Goal: Transaction & Acquisition: Purchase product/service

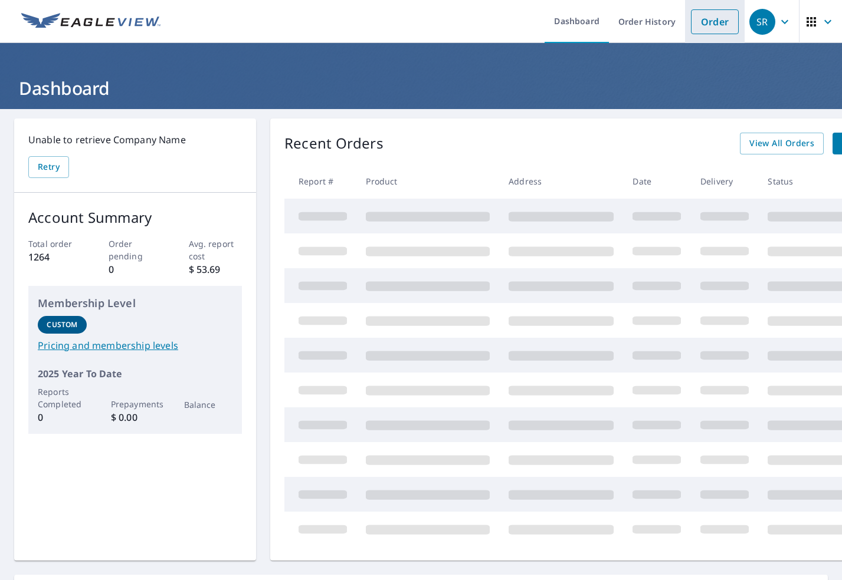
click at [708, 24] on link "Order" at bounding box center [715, 21] width 48 height 25
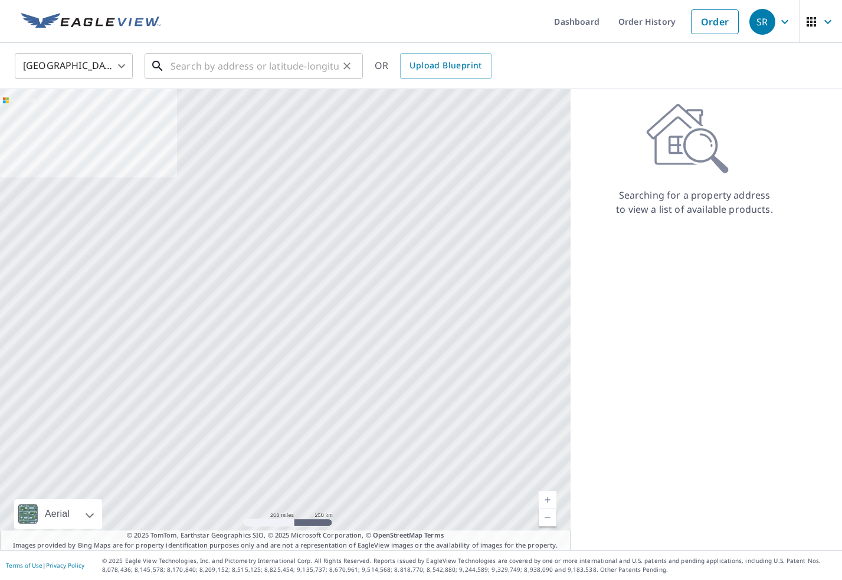
click at [206, 67] on input "text" at bounding box center [254, 66] width 168 height 33
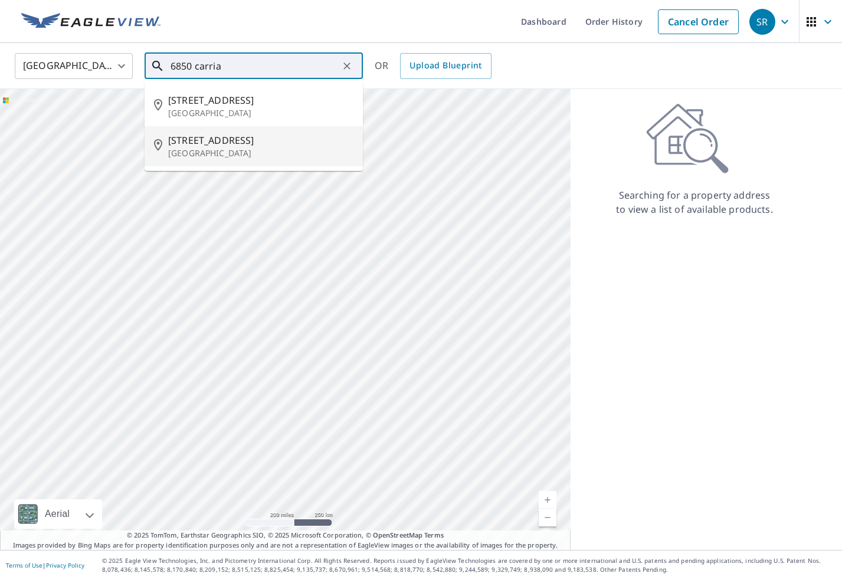
click at [194, 139] on span "[STREET_ADDRESS]" at bounding box center [260, 140] width 185 height 14
type input "[STREET_ADDRESS]"
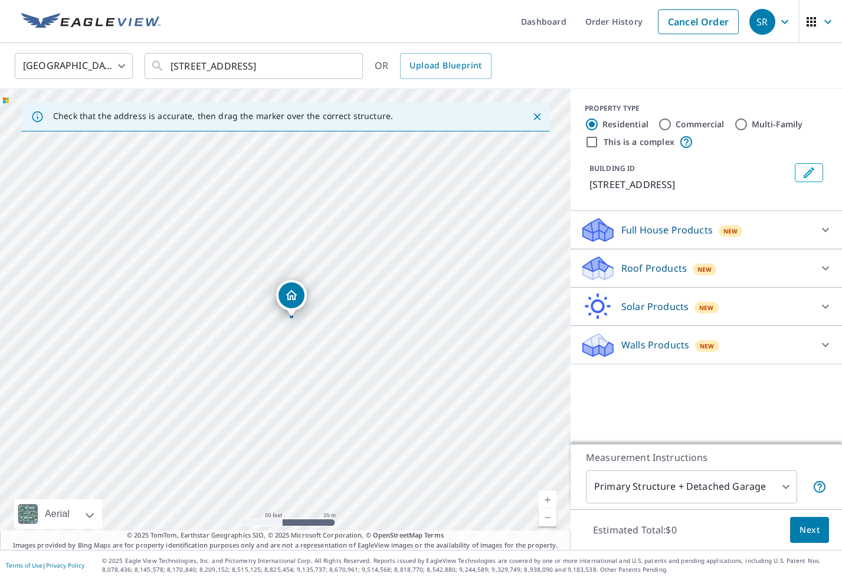
click at [740, 128] on input "Multi-Family" at bounding box center [741, 124] width 14 height 14
radio input "true"
type input "2"
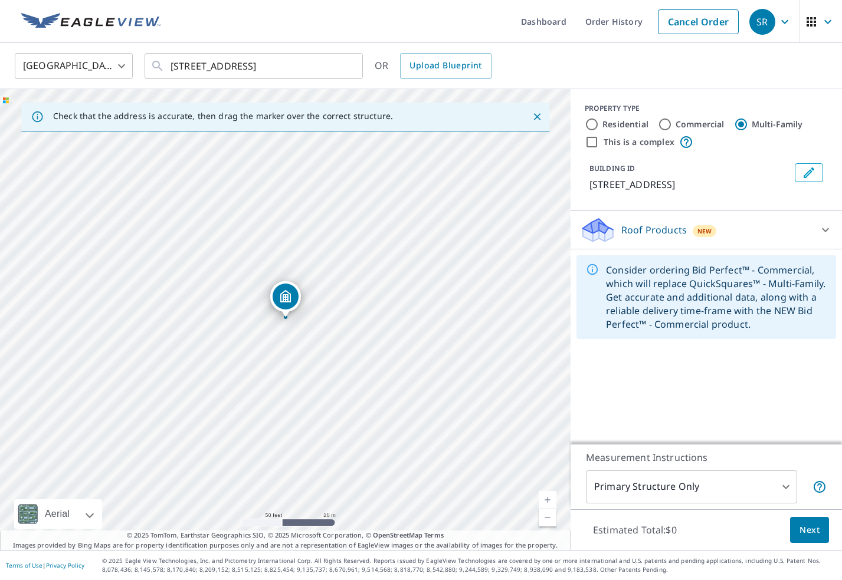
click at [824, 230] on icon at bounding box center [825, 230] width 7 height 4
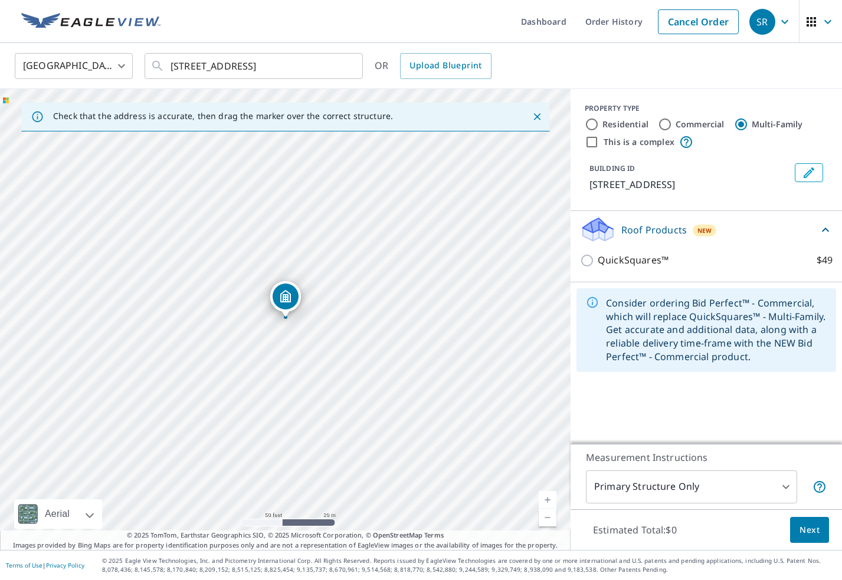
click at [824, 230] on icon at bounding box center [825, 230] width 14 height 14
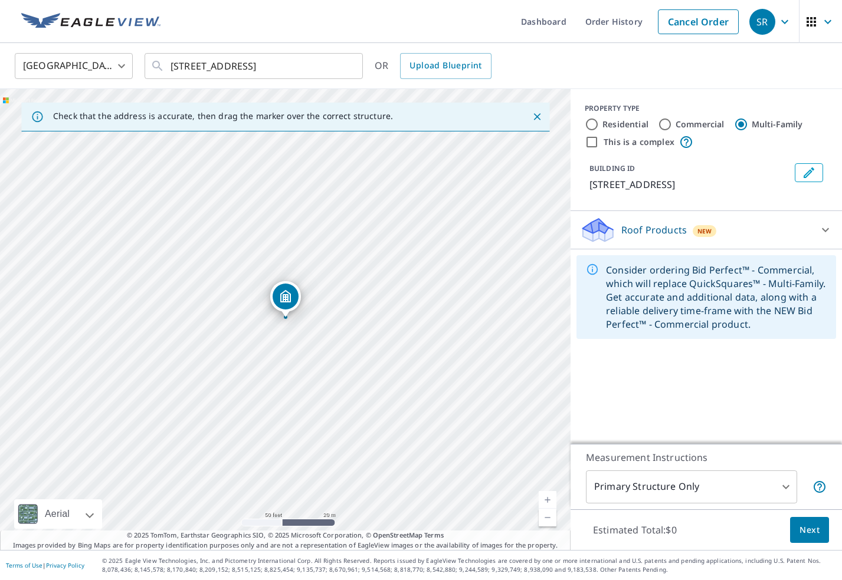
click at [739, 123] on input "Multi-Family" at bounding box center [741, 124] width 14 height 14
click at [667, 124] on input "Commercial" at bounding box center [665, 124] width 14 height 14
radio input "true"
type input "4"
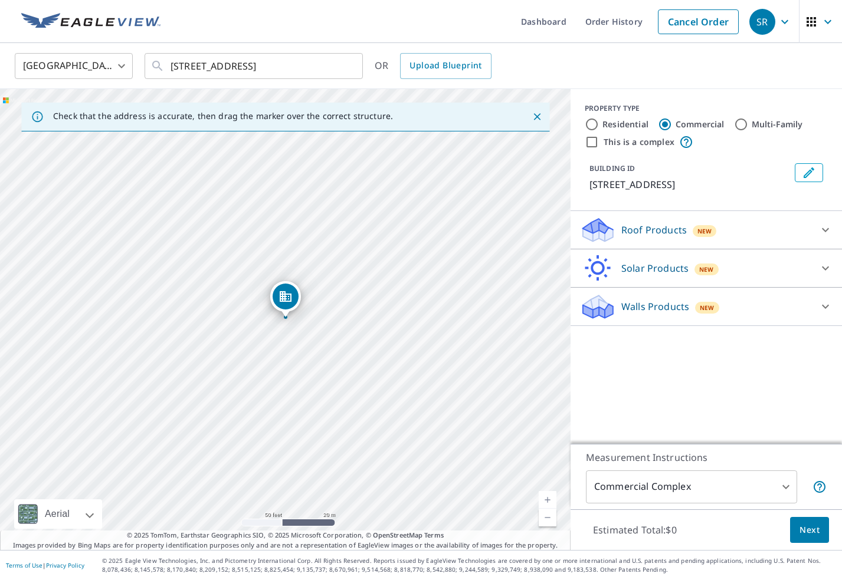
click at [827, 229] on icon at bounding box center [825, 230] width 7 height 4
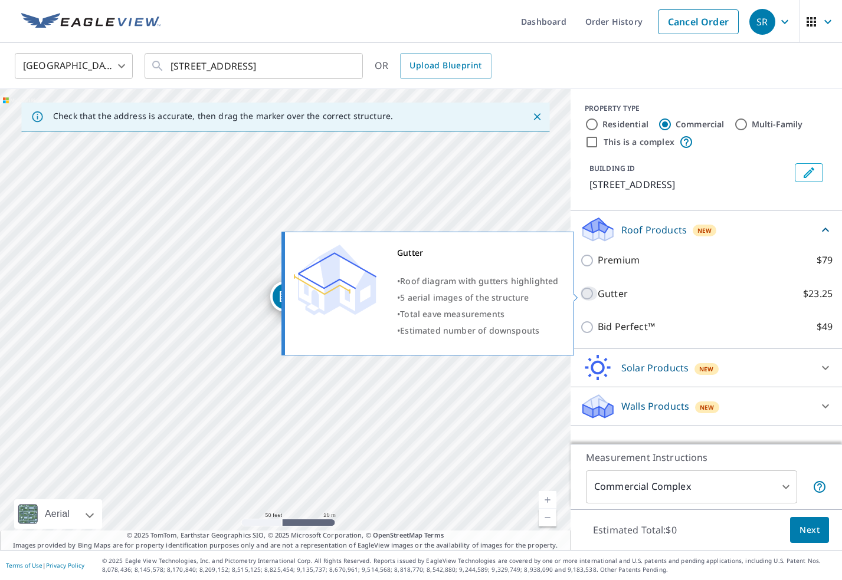
click at [587, 294] on input "Gutter $23.25" at bounding box center [589, 294] width 18 height 14
checkbox input "true"
type input "2"
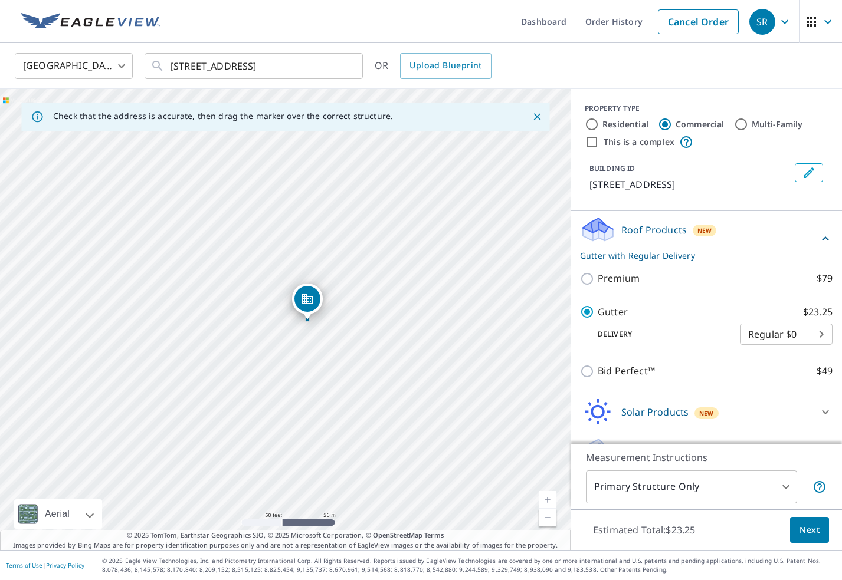
drag, startPoint x: 310, startPoint y: 358, endPoint x: 349, endPoint y: 363, distance: 39.2
click at [348, 363] on div "[STREET_ADDRESS]" at bounding box center [285, 319] width 570 height 461
drag, startPoint x: 307, startPoint y: 228, endPoint x: 309, endPoint y: 291, distance: 63.1
click at [309, 291] on div "[STREET_ADDRESS]" at bounding box center [285, 319] width 570 height 461
drag, startPoint x: 328, startPoint y: 247, endPoint x: 328, endPoint y: 290, distance: 42.5
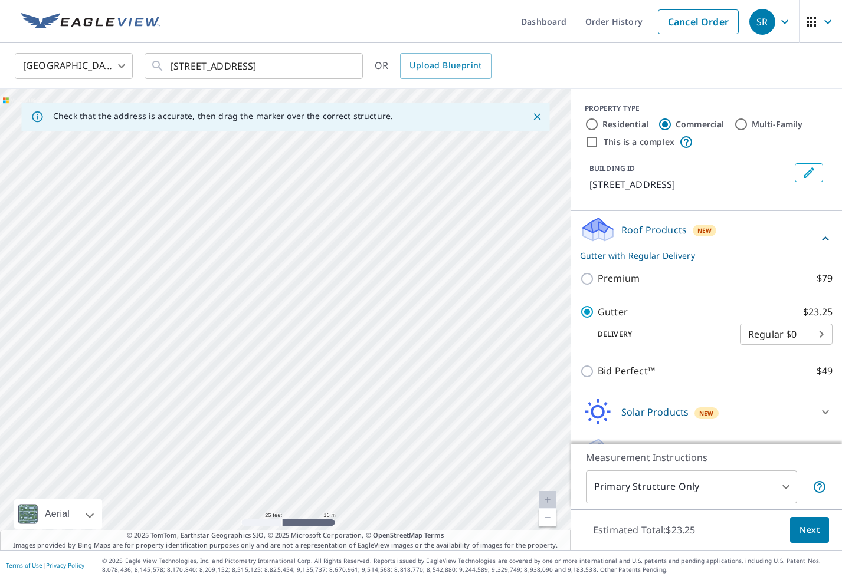
click at [328, 289] on div "[STREET_ADDRESS]" at bounding box center [285, 319] width 570 height 461
drag, startPoint x: 333, startPoint y: 229, endPoint x: 329, endPoint y: 283, distance: 53.8
click at [329, 283] on div "[STREET_ADDRESS]" at bounding box center [285, 319] width 570 height 461
drag, startPoint x: 434, startPoint y: 300, endPoint x: 247, endPoint y: 262, distance: 191.3
click at [249, 264] on div "[STREET_ADDRESS]" at bounding box center [285, 319] width 570 height 461
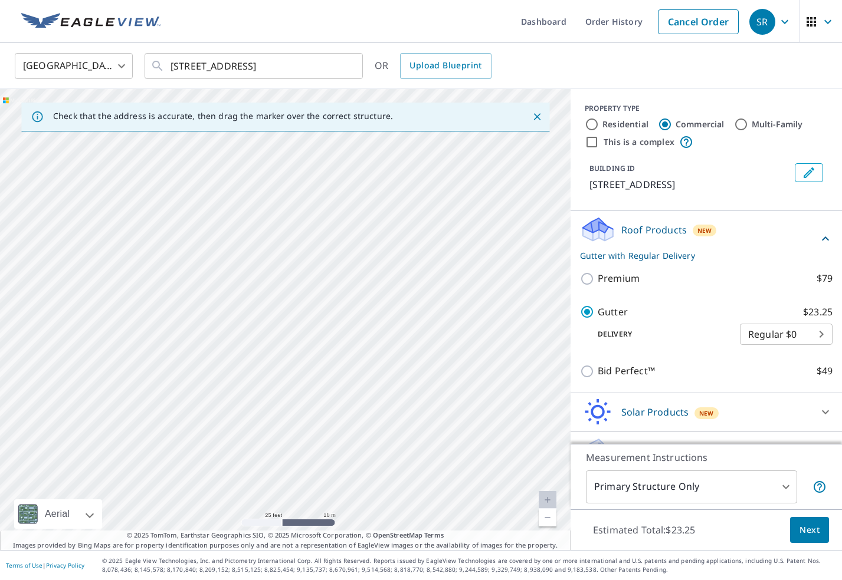
drag, startPoint x: 366, startPoint y: 347, endPoint x: 314, endPoint y: 208, distance: 149.3
click at [314, 209] on div "[STREET_ADDRESS]" at bounding box center [285, 319] width 570 height 461
drag, startPoint x: 319, startPoint y: 431, endPoint x: 318, endPoint y: 195, distance: 236.5
click at [318, 197] on div "[STREET_ADDRESS]" at bounding box center [285, 319] width 570 height 461
drag, startPoint x: 245, startPoint y: 345, endPoint x: 470, endPoint y: 276, distance: 235.1
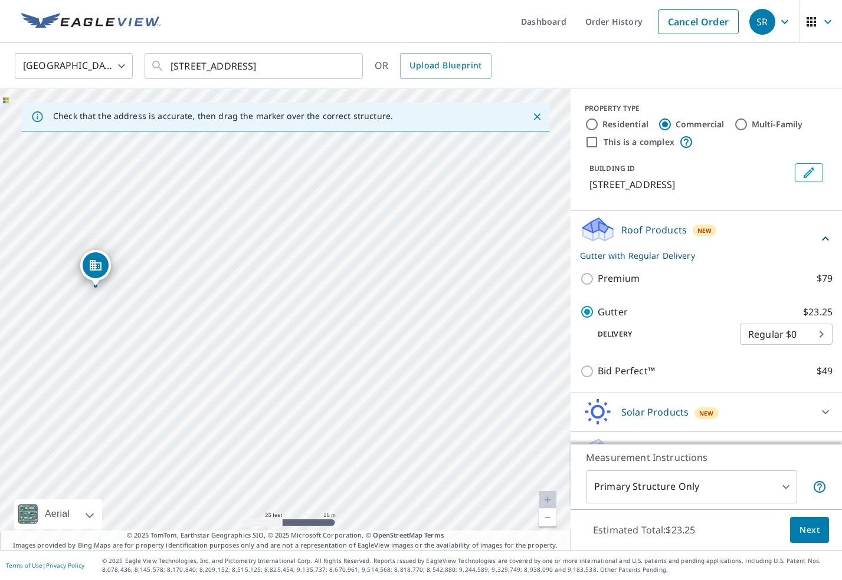
click at [469, 277] on div "[STREET_ADDRESS]" at bounding box center [285, 319] width 570 height 461
drag, startPoint x: 282, startPoint y: 396, endPoint x: 464, endPoint y: 235, distance: 243.1
click at [462, 238] on div "[STREET_ADDRESS]" at bounding box center [285, 319] width 570 height 461
drag, startPoint x: 218, startPoint y: 339, endPoint x: 444, endPoint y: 331, distance: 225.4
click at [441, 331] on div "[STREET_ADDRESS]" at bounding box center [285, 319] width 570 height 461
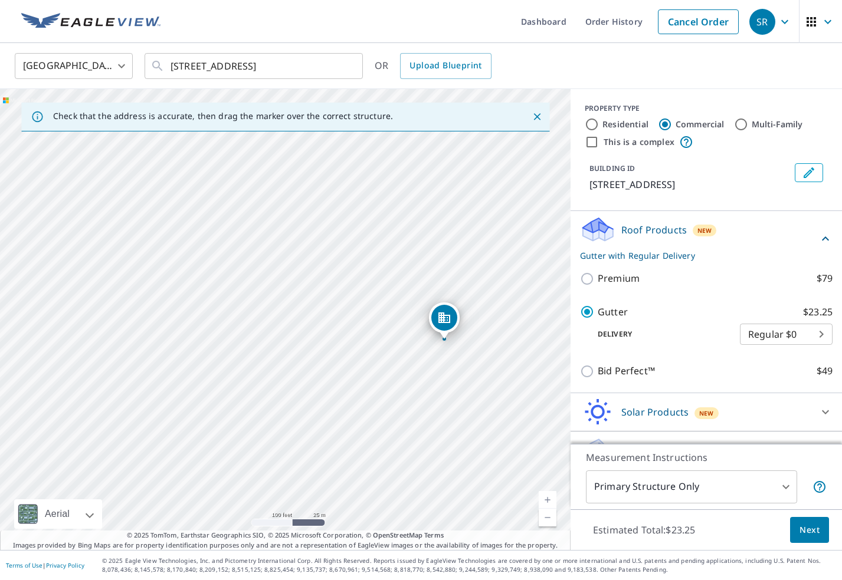
drag, startPoint x: 378, startPoint y: 464, endPoint x: 300, endPoint y: 326, distance: 158.5
click at [301, 328] on div "[STREET_ADDRESS]" at bounding box center [285, 319] width 570 height 461
drag, startPoint x: 341, startPoint y: 317, endPoint x: 261, endPoint y: 331, distance: 82.0
click at [261, 331] on div "[STREET_ADDRESS]" at bounding box center [285, 319] width 570 height 461
drag, startPoint x: 352, startPoint y: 254, endPoint x: 350, endPoint y: 324, distance: 70.8
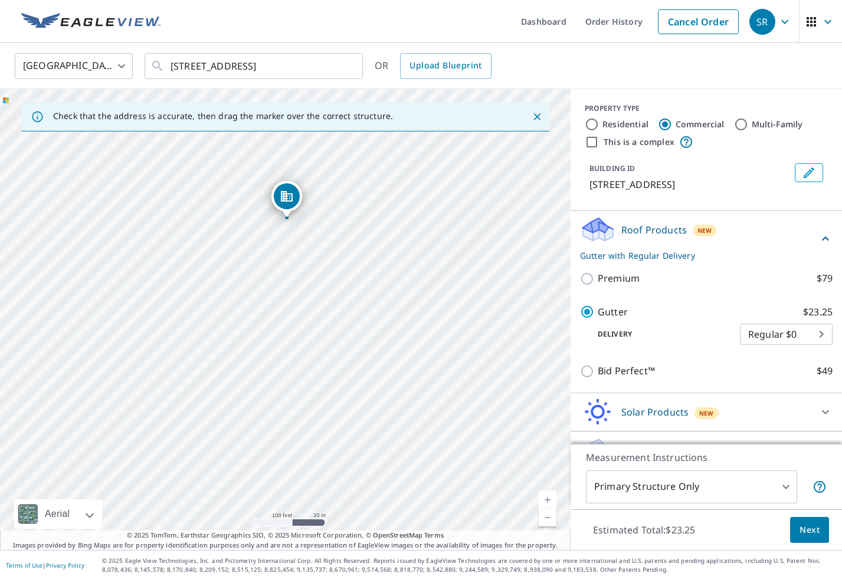
click at [350, 324] on div "[STREET_ADDRESS]" at bounding box center [285, 319] width 570 height 461
